Goal: Find specific page/section: Find specific page/section

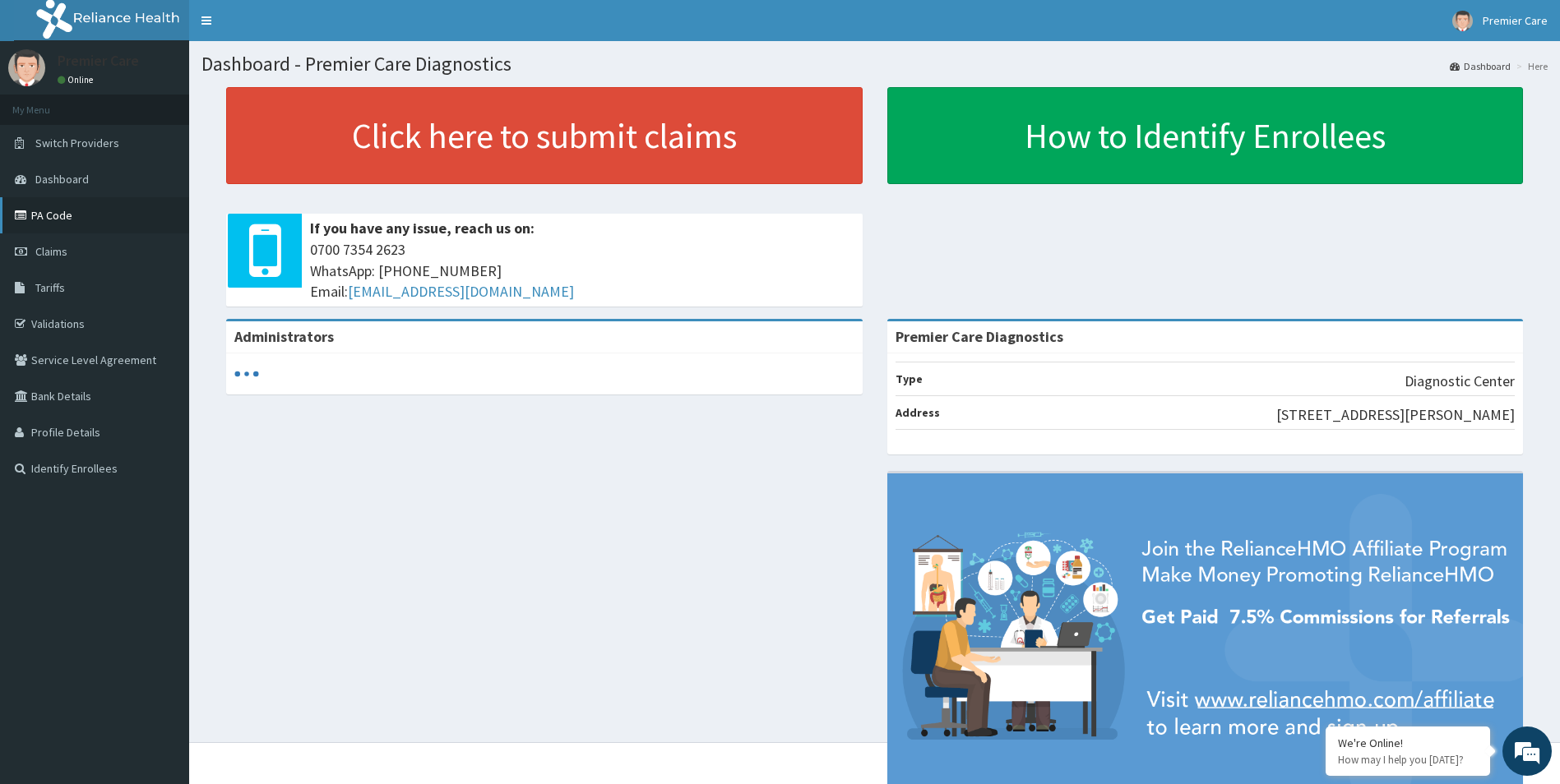
click at [58, 214] on link "PA Code" at bounding box center [94, 215] width 189 height 36
click at [60, 218] on link "PA Code" at bounding box center [94, 215] width 189 height 36
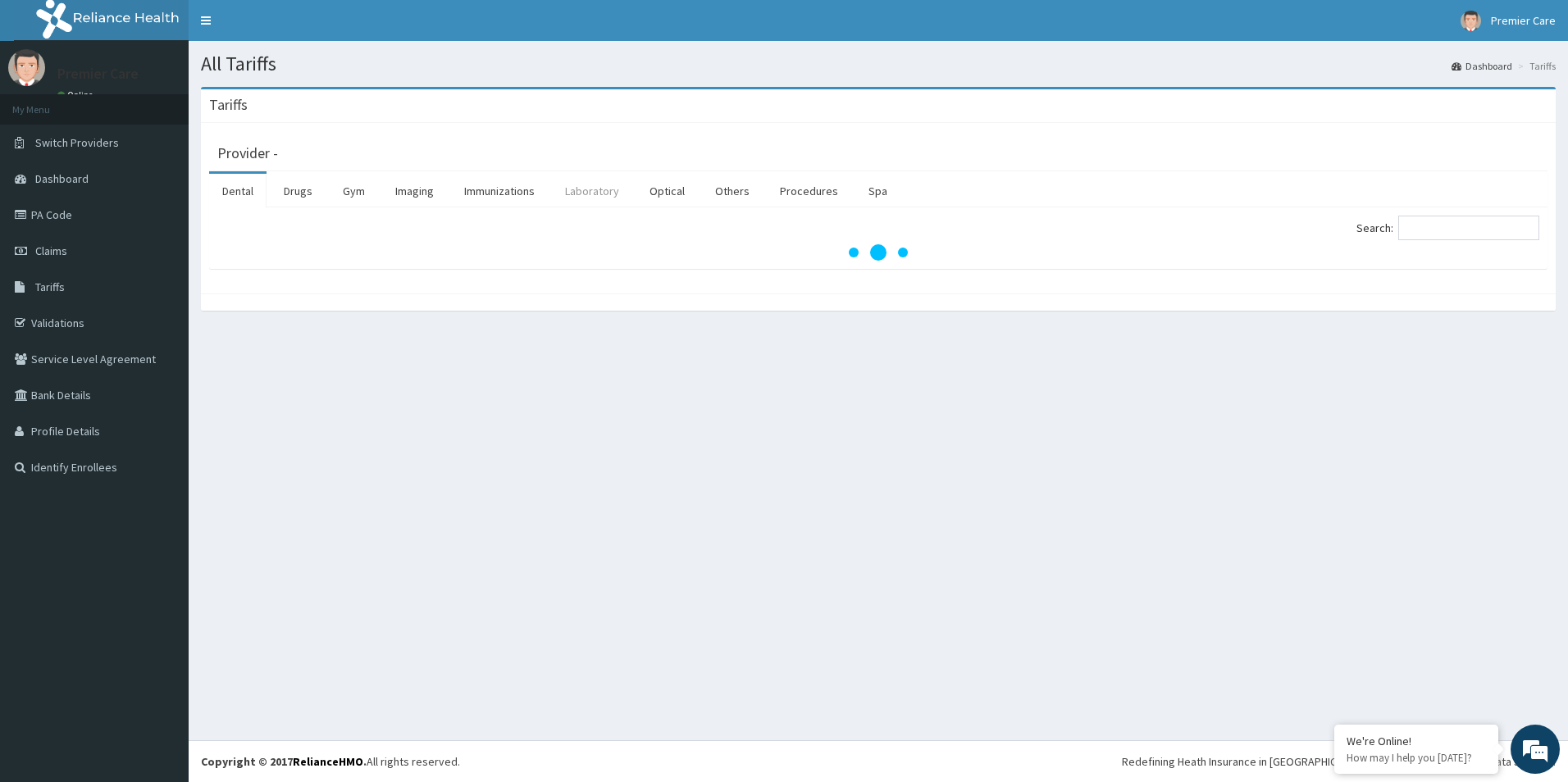
click at [590, 189] on link "Laboratory" at bounding box center [592, 191] width 80 height 34
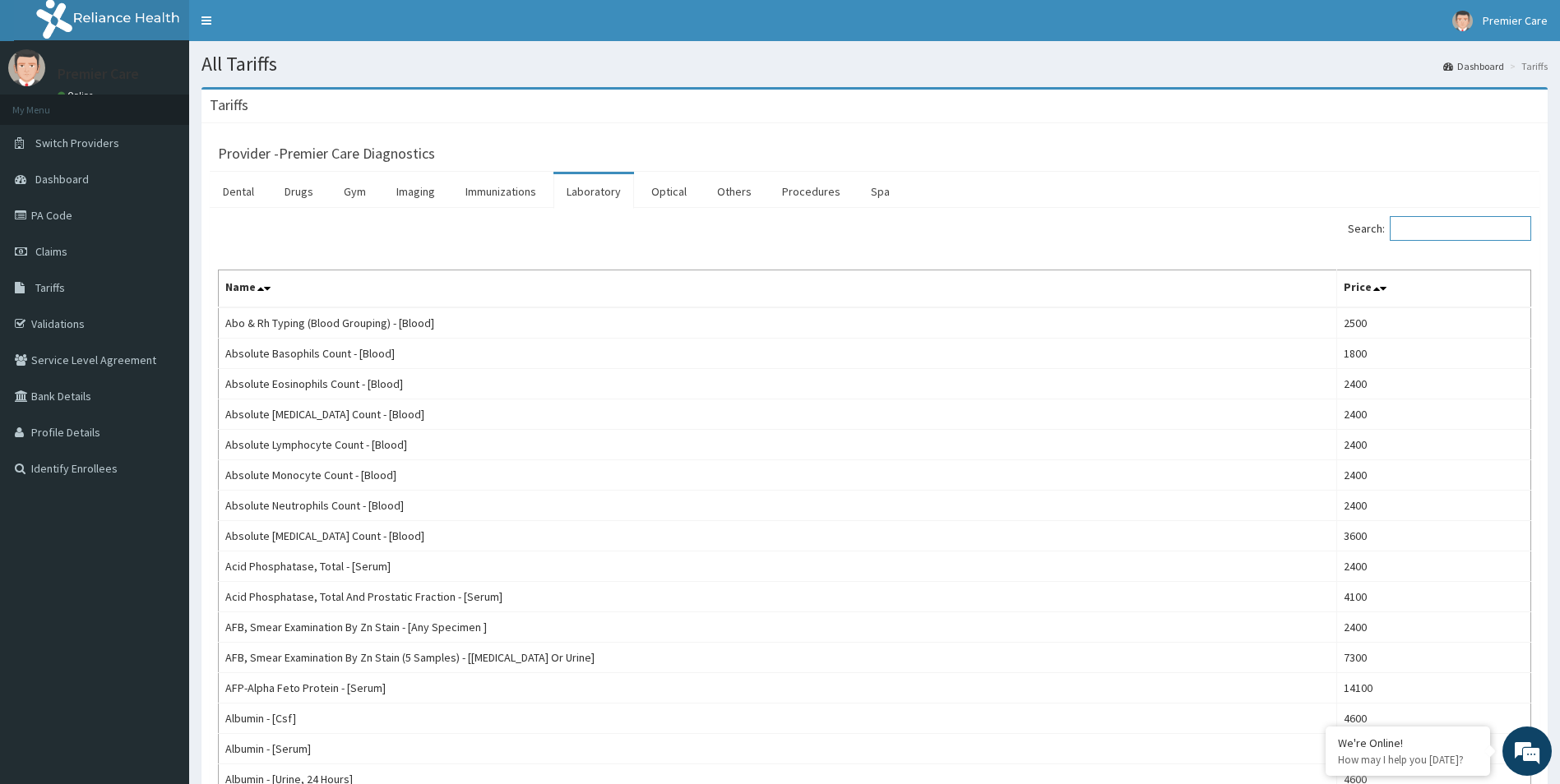
click at [1492, 233] on input "Search:" at bounding box center [1460, 228] width 141 height 25
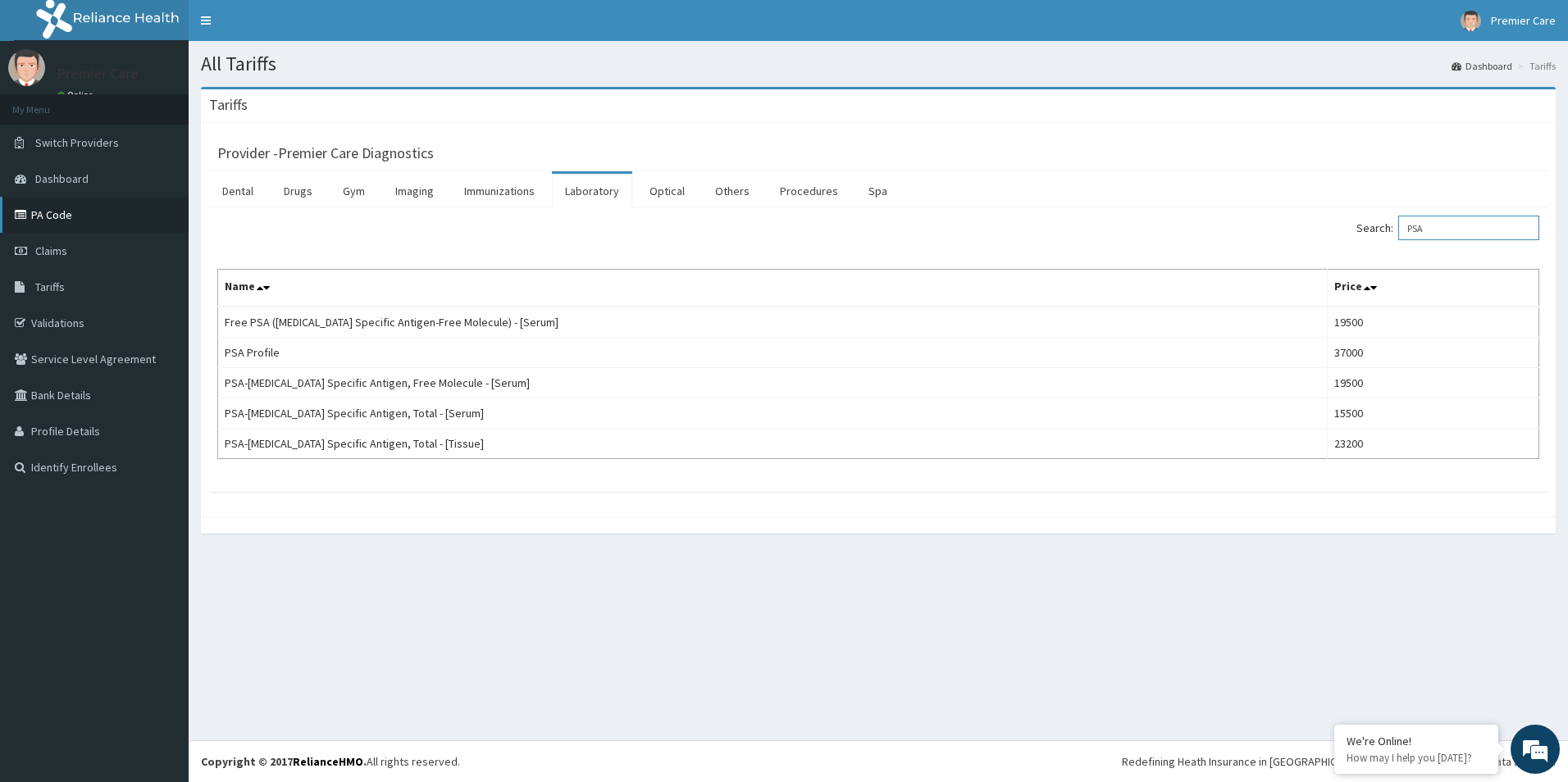
type input "PSA"
click at [89, 219] on link "PA Code" at bounding box center [94, 215] width 189 height 36
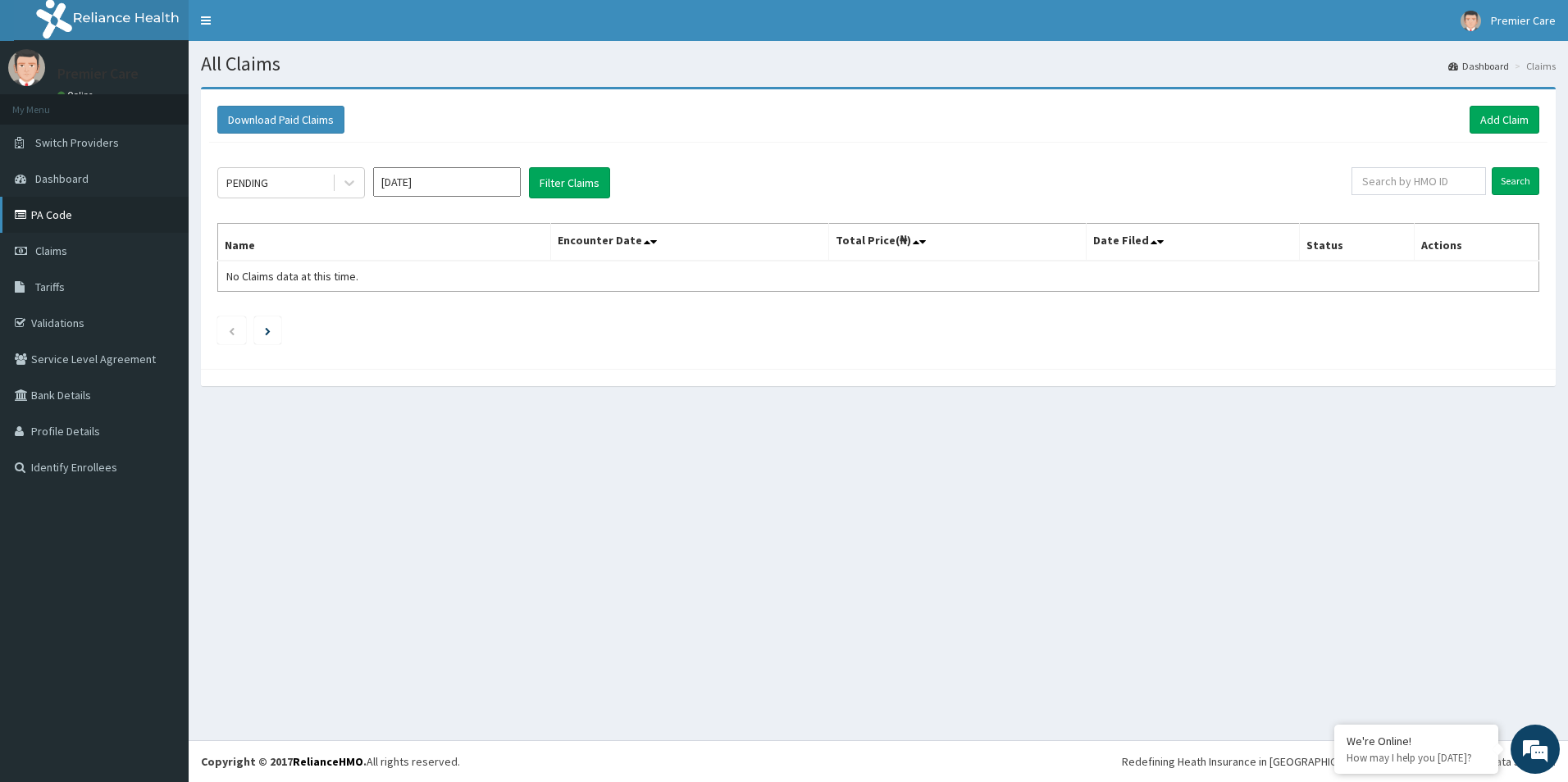
click at [98, 224] on link "PA Code" at bounding box center [94, 215] width 189 height 36
